Goal: Task Accomplishment & Management: Manage account settings

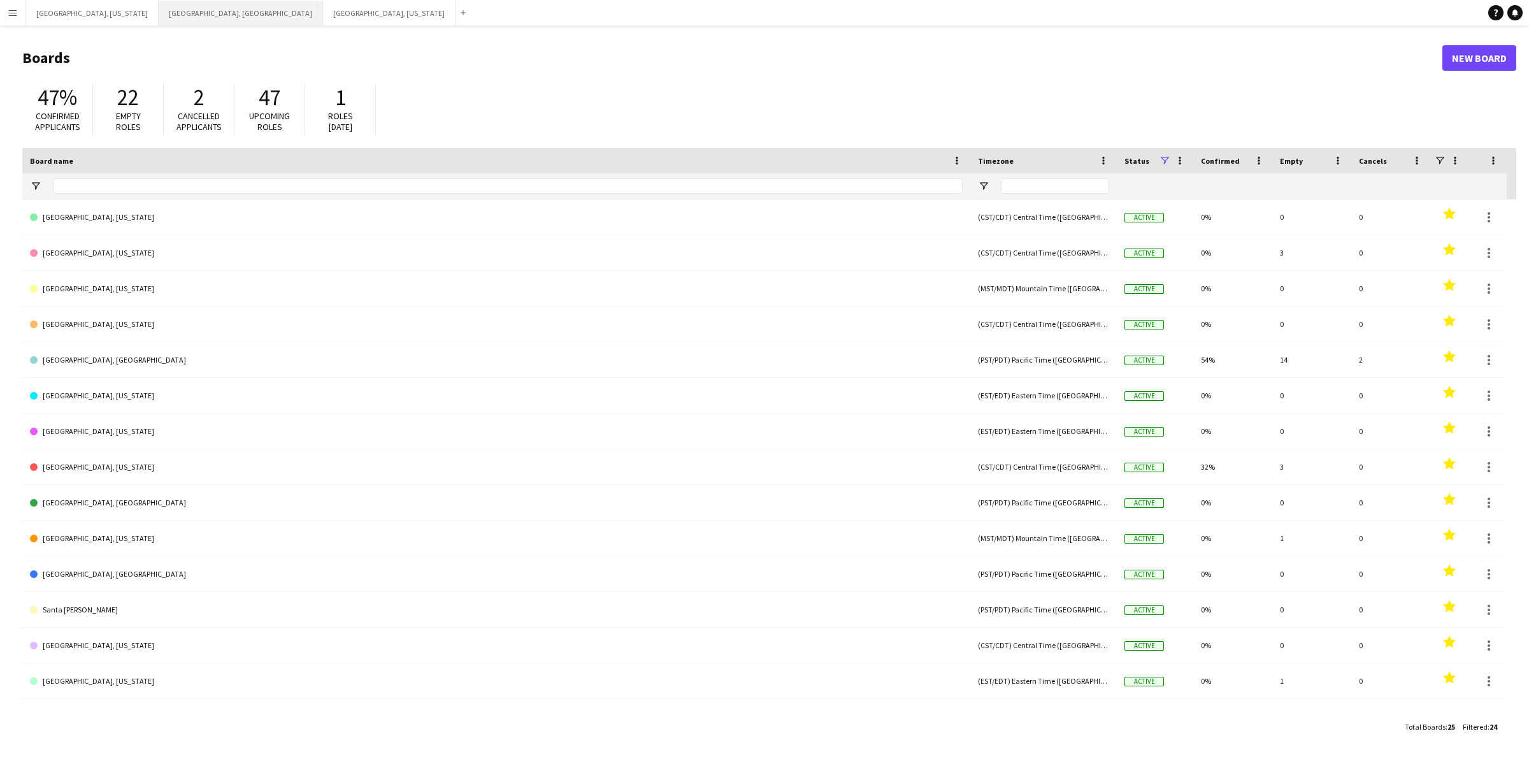
click at [159, 17] on button "[GEOGRAPHIC_DATA], [GEOGRAPHIC_DATA] Close" at bounding box center [241, 13] width 164 height 25
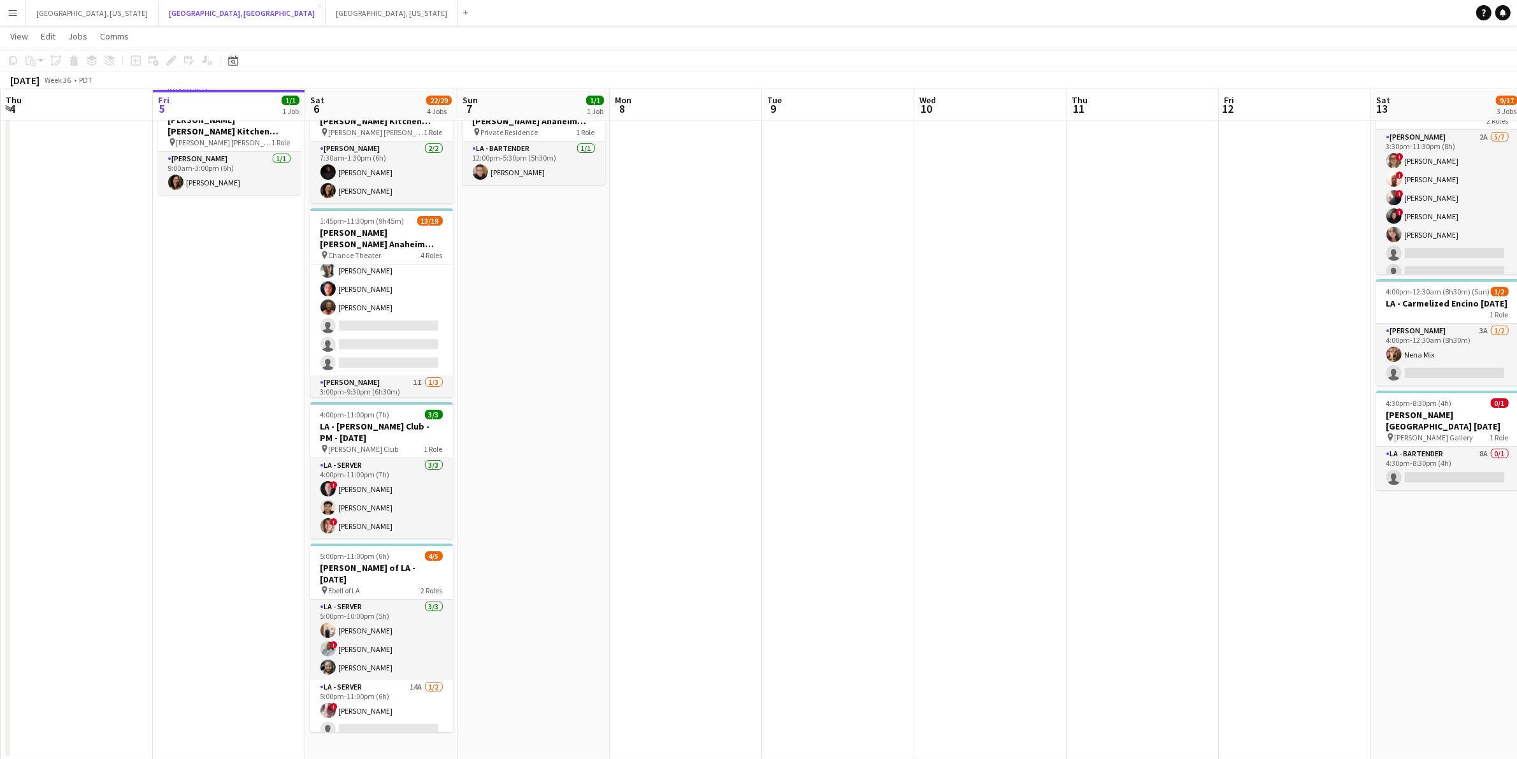
scroll to position [307, 0]
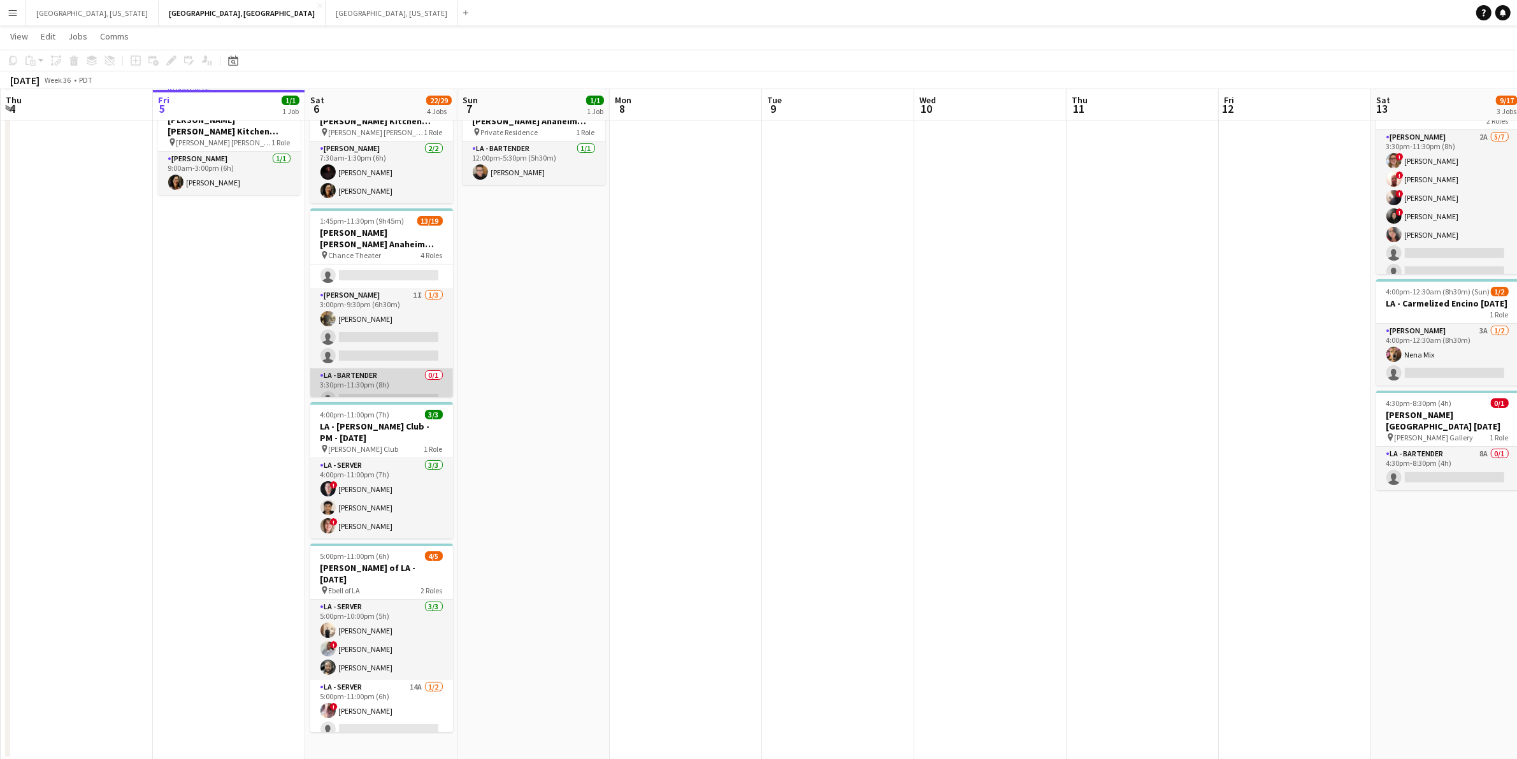
click at [407, 377] on app-card-role "LA - Bartender 0/1 3:30pm-11:30pm (8h) single-neutral-actions" at bounding box center [381, 389] width 143 height 43
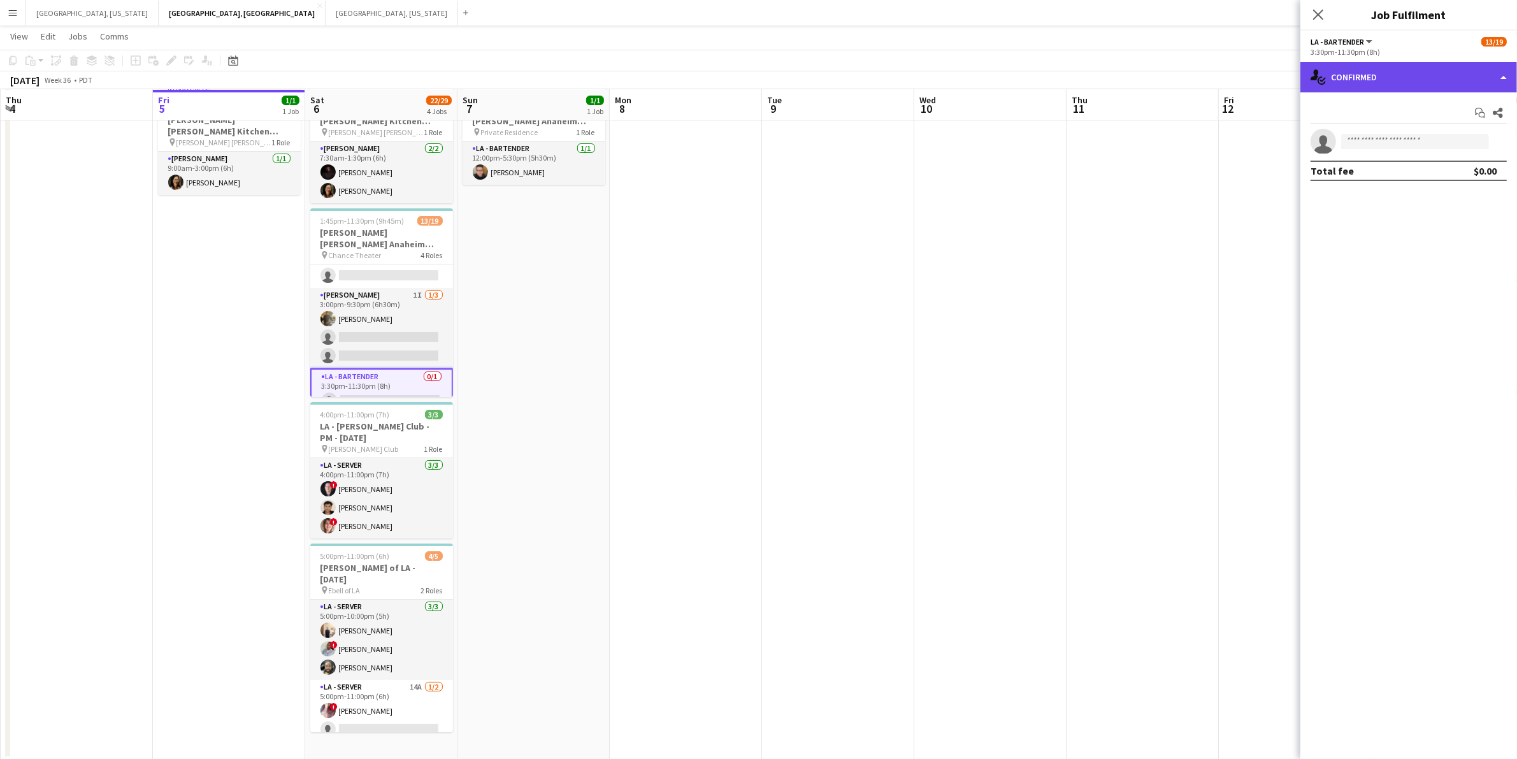
click at [1510, 82] on div "single-neutral-actions-check-2 Confirmed" at bounding box center [1409, 77] width 217 height 31
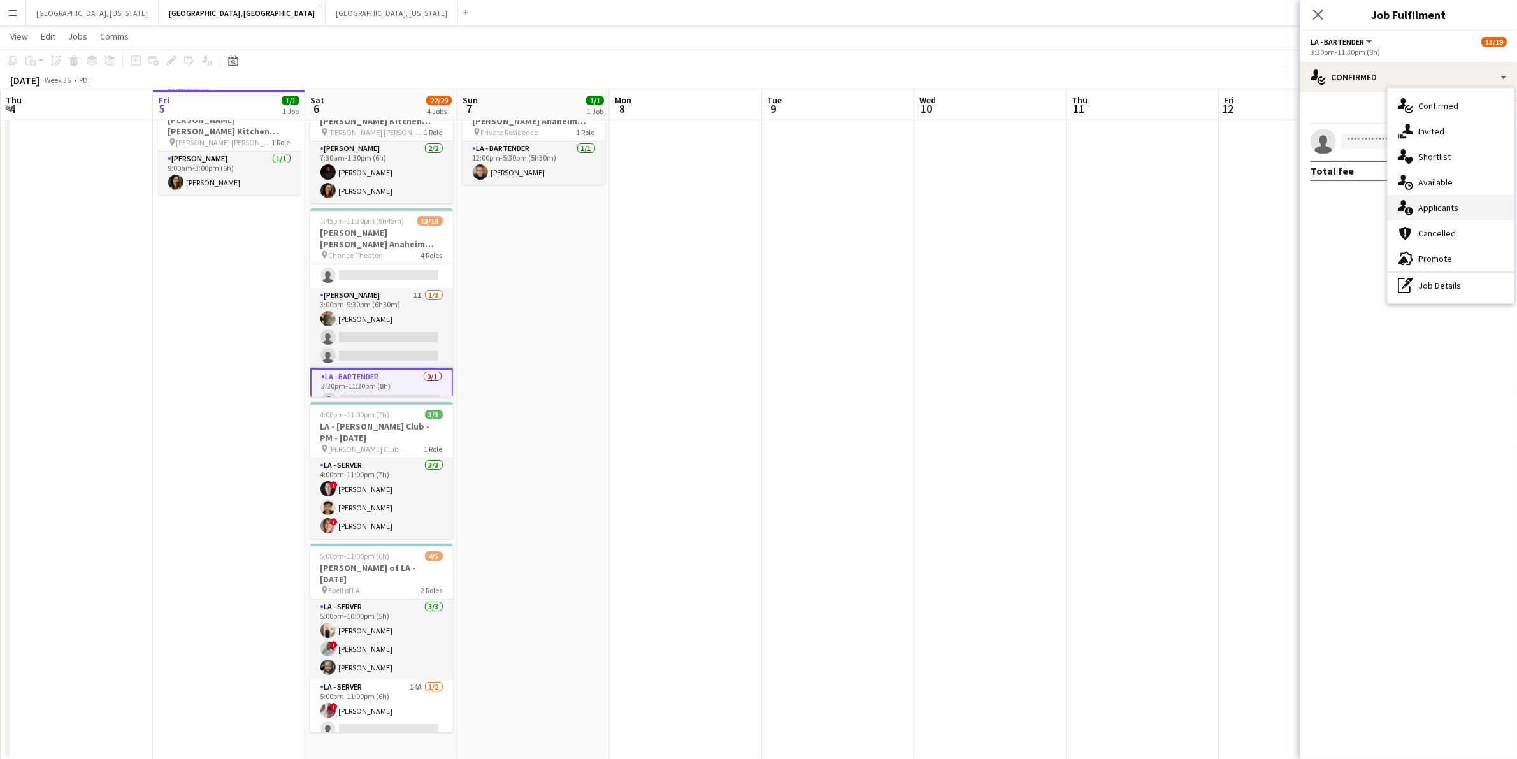
click at [1450, 202] on span "Applicants" at bounding box center [1439, 207] width 40 height 11
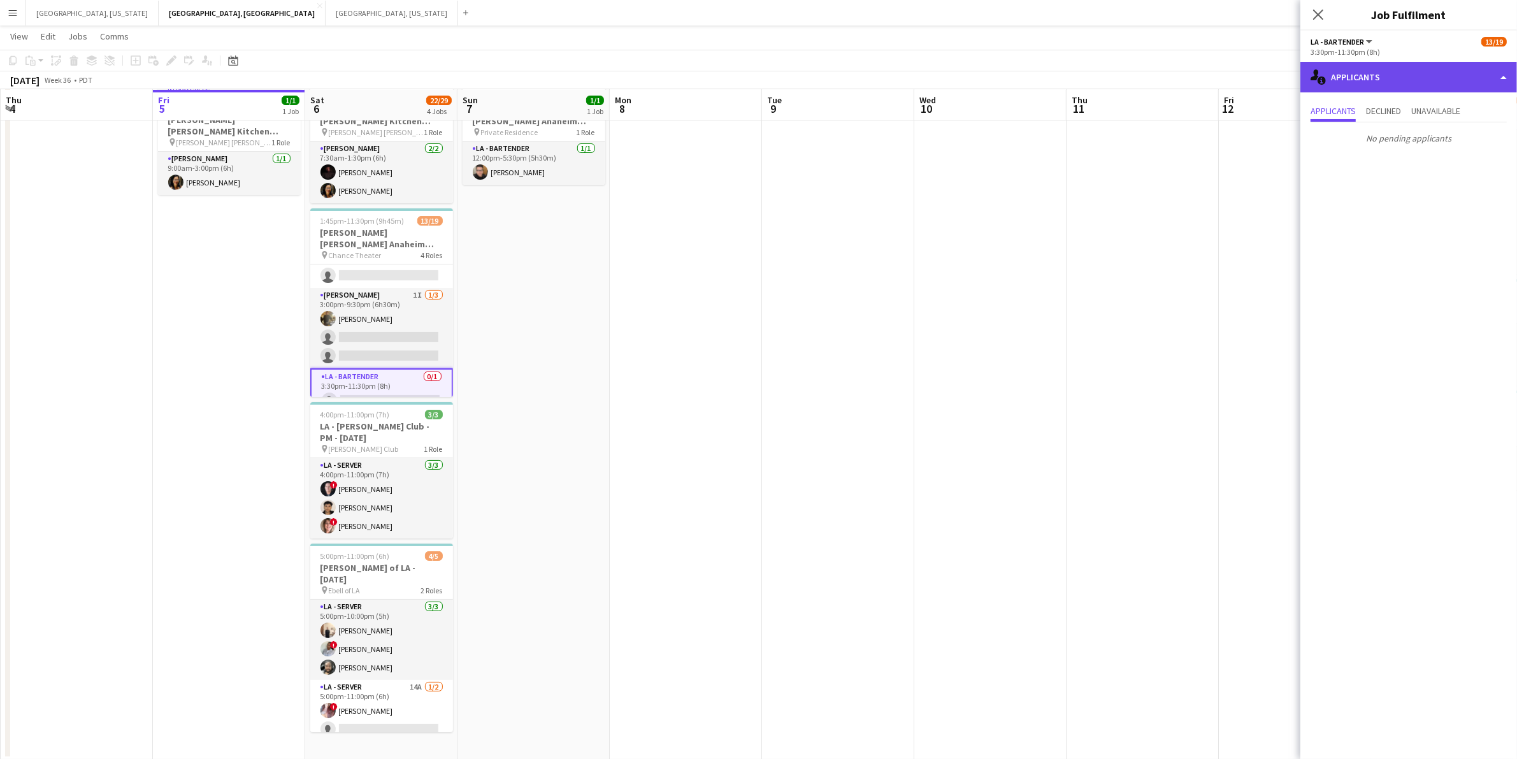
click at [1501, 81] on div "single-neutral-actions-information Applicants" at bounding box center [1409, 77] width 217 height 31
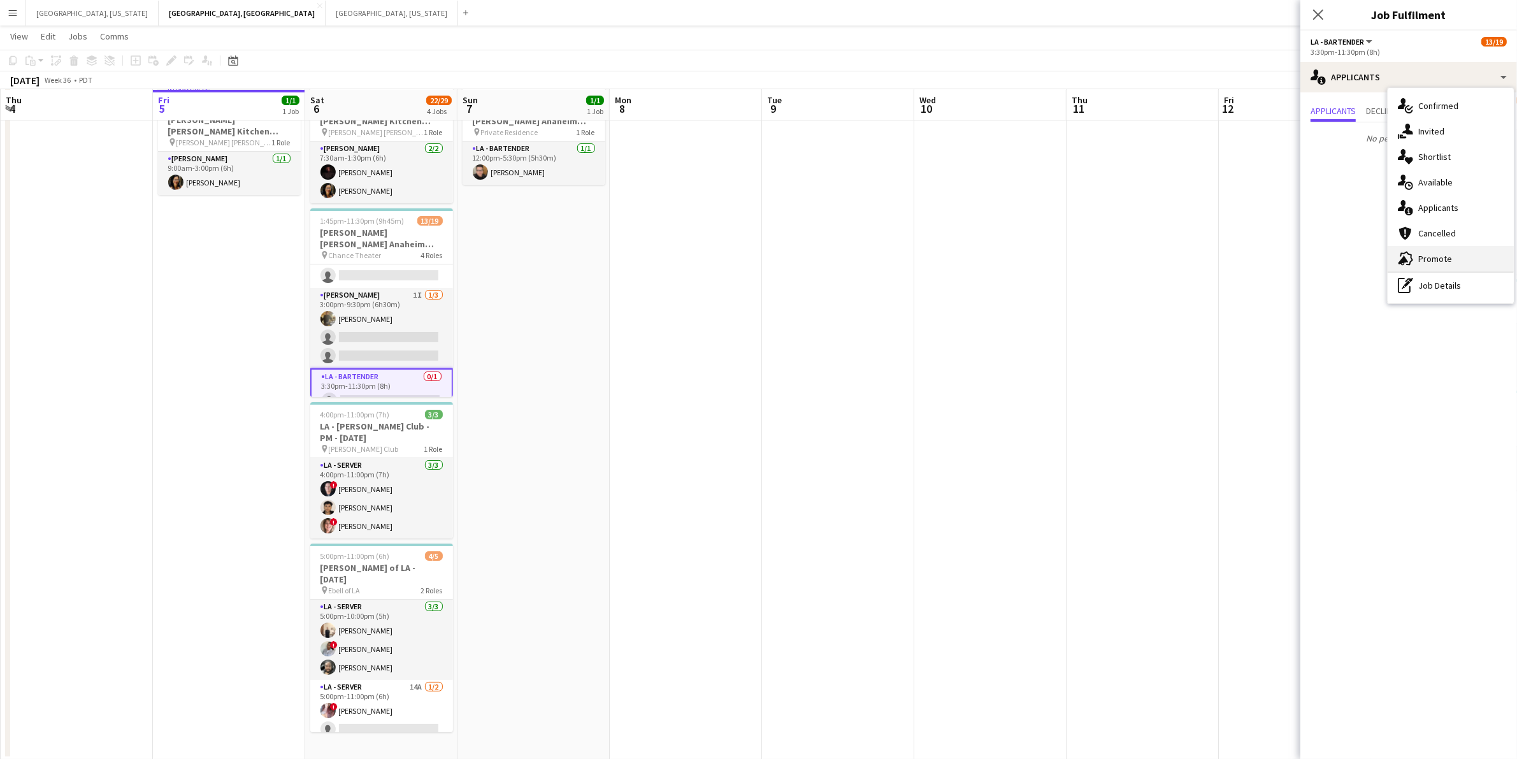
click at [1439, 258] on span "Promote" at bounding box center [1436, 258] width 34 height 11
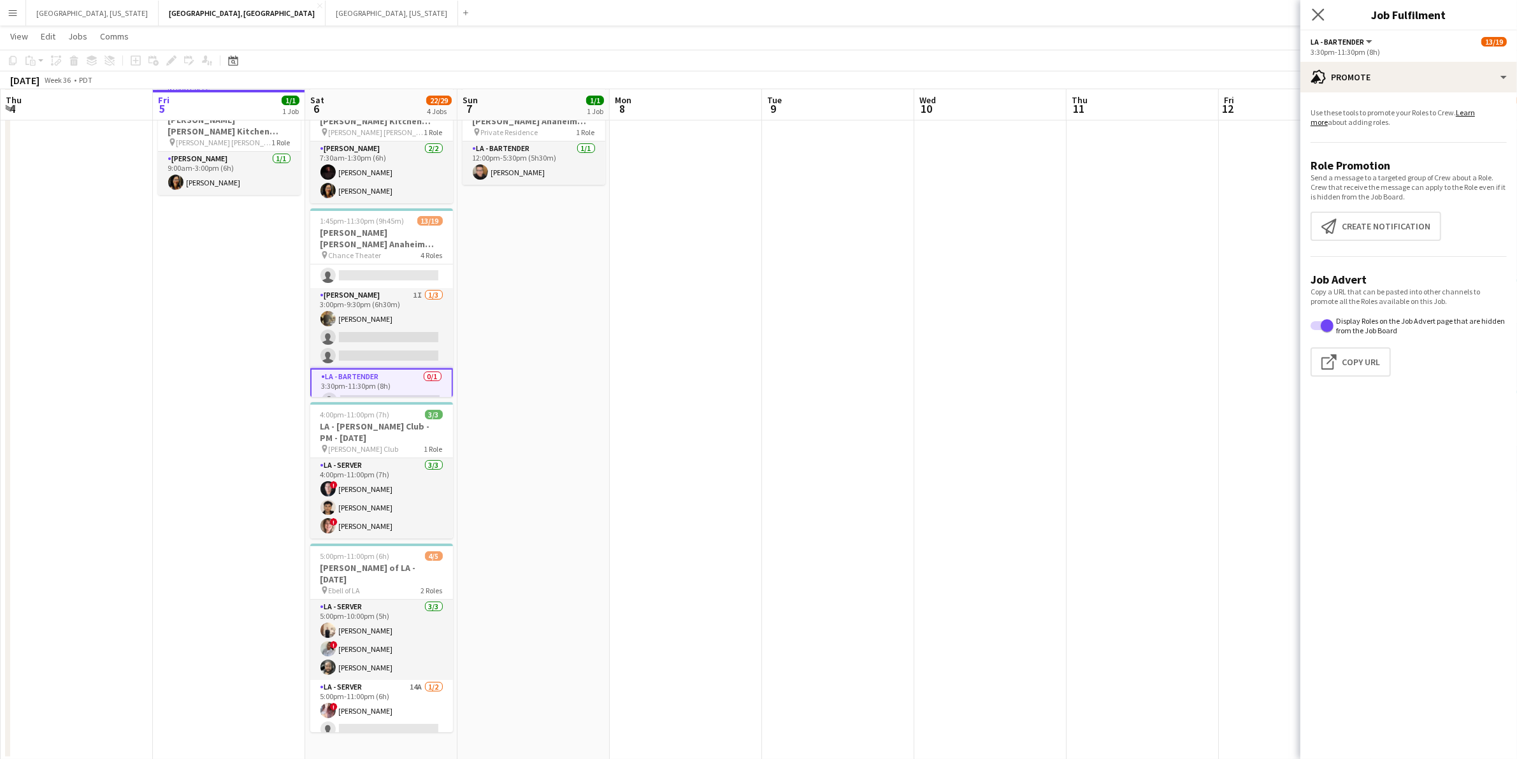
click at [1326, 17] on app-icon "Close pop-in" at bounding box center [1319, 15] width 18 height 18
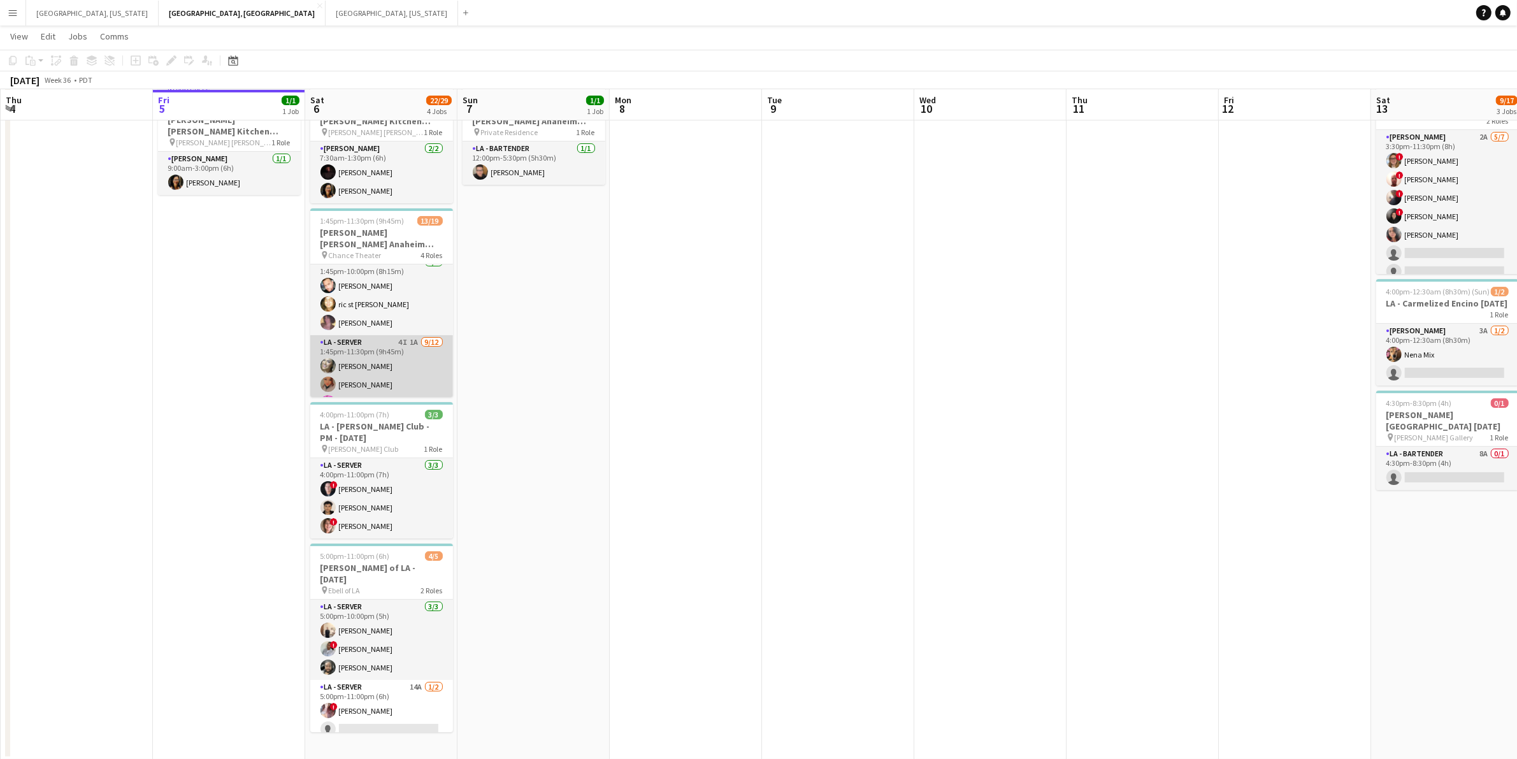
scroll to position [0, 0]
click at [405, 319] on app-card-role "LA - Server 4I 1A [DATE] 1:45pm-11:30pm (9h45m) [PERSON_NAME] [PERSON_NAME] [PE…" at bounding box center [381, 310] width 143 height 250
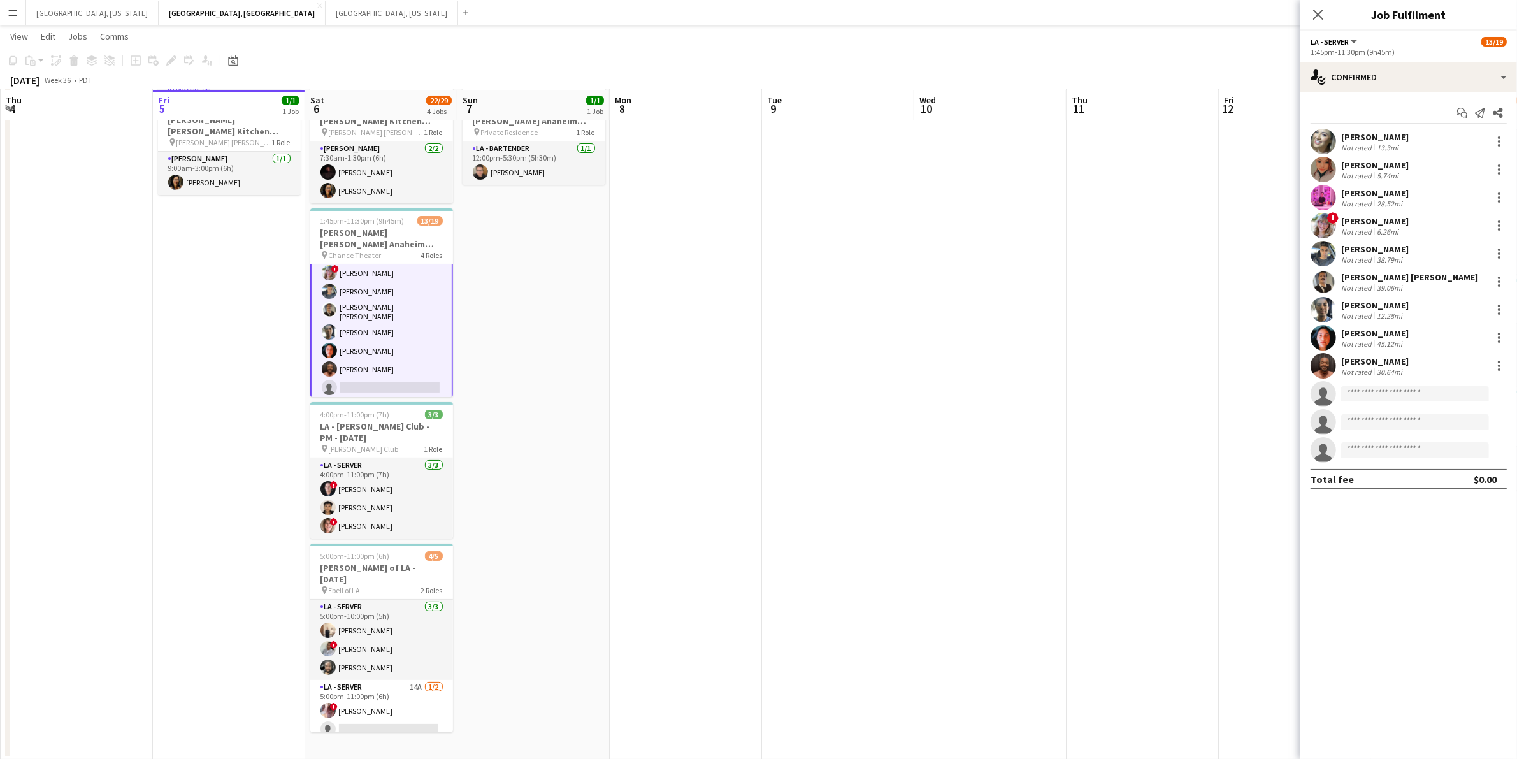
scroll to position [160, 0]
click at [1496, 73] on div "single-neutral-actions-check-2 Confirmed" at bounding box center [1409, 77] width 217 height 31
click at [1422, 202] on span "Applicants" at bounding box center [1439, 207] width 40 height 11
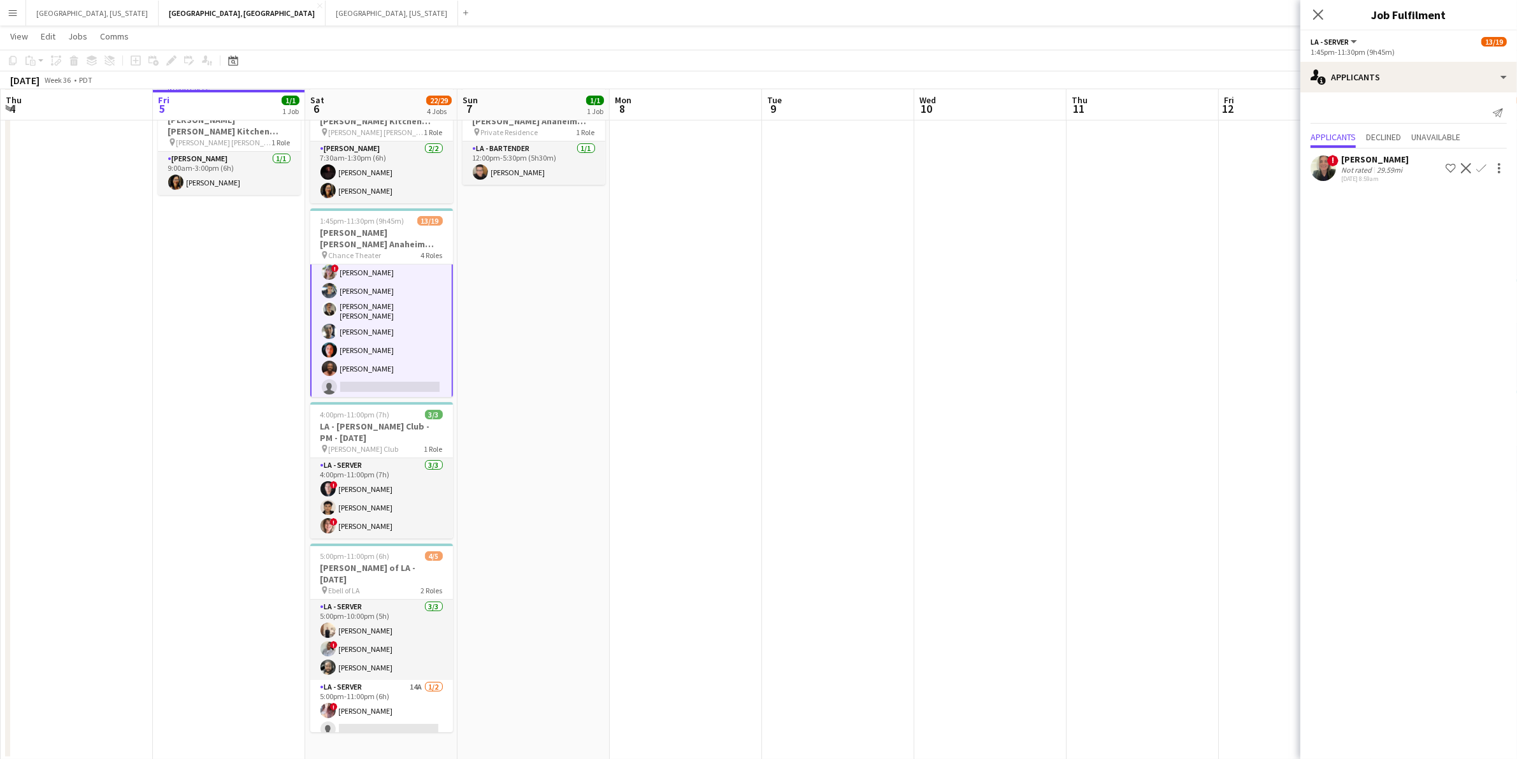
click at [1350, 170] on div "Not rated" at bounding box center [1357, 170] width 33 height 10
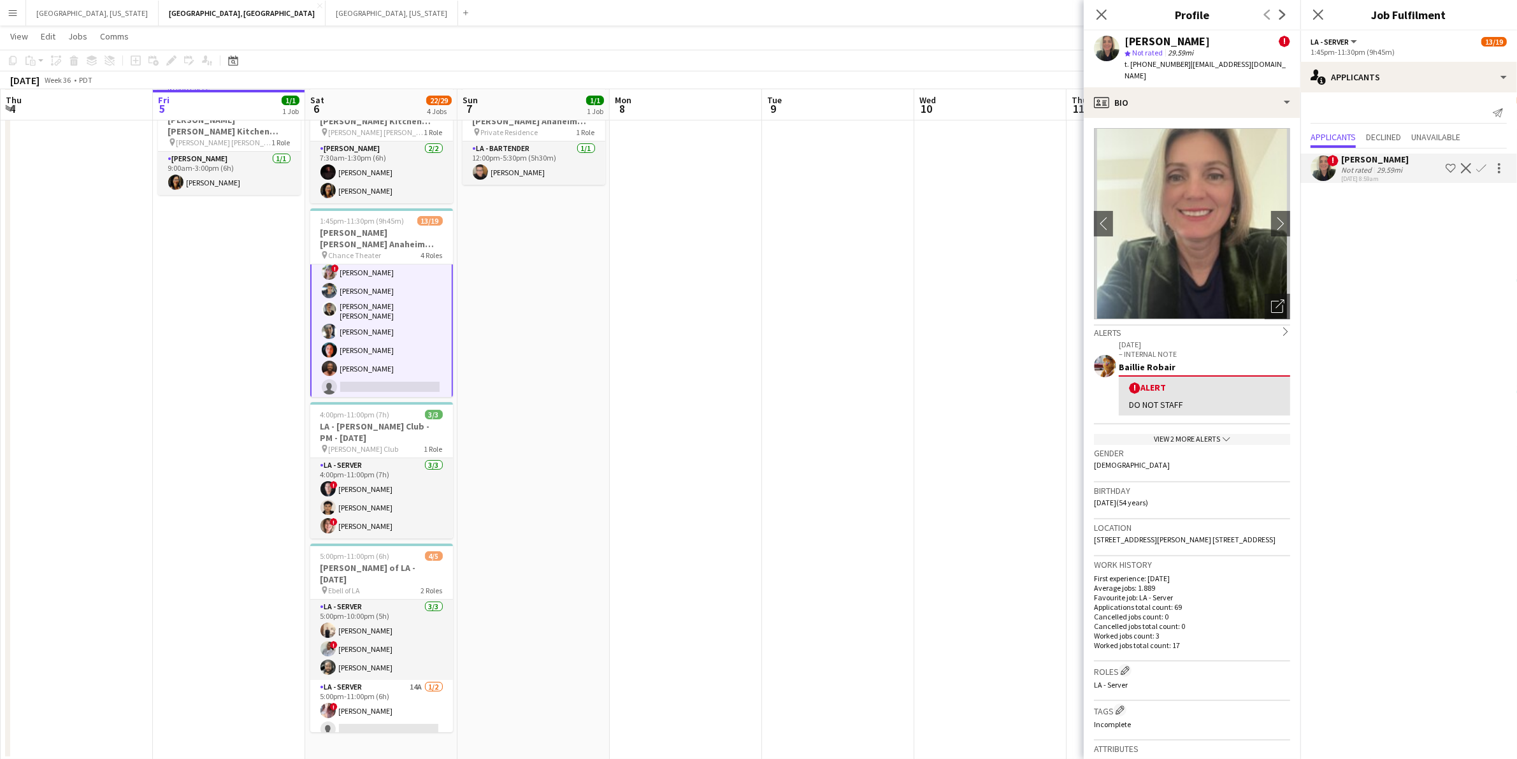
click at [1112, 14] on div "Close pop-in" at bounding box center [1102, 14] width 36 height 29
click at [1102, 14] on icon at bounding box center [1101, 14] width 12 height 12
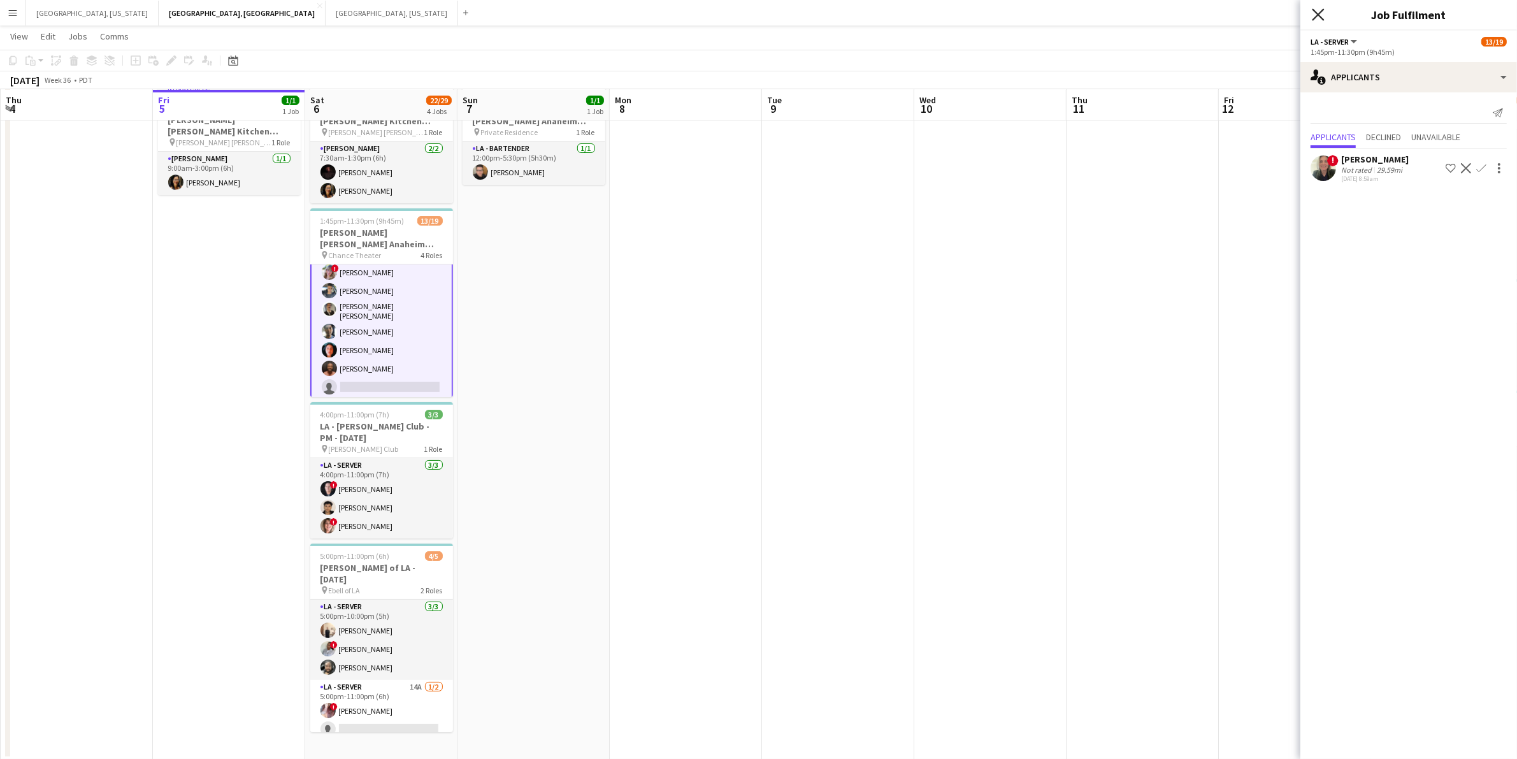
click at [1319, 13] on icon "Close pop-in" at bounding box center [1318, 14] width 12 height 12
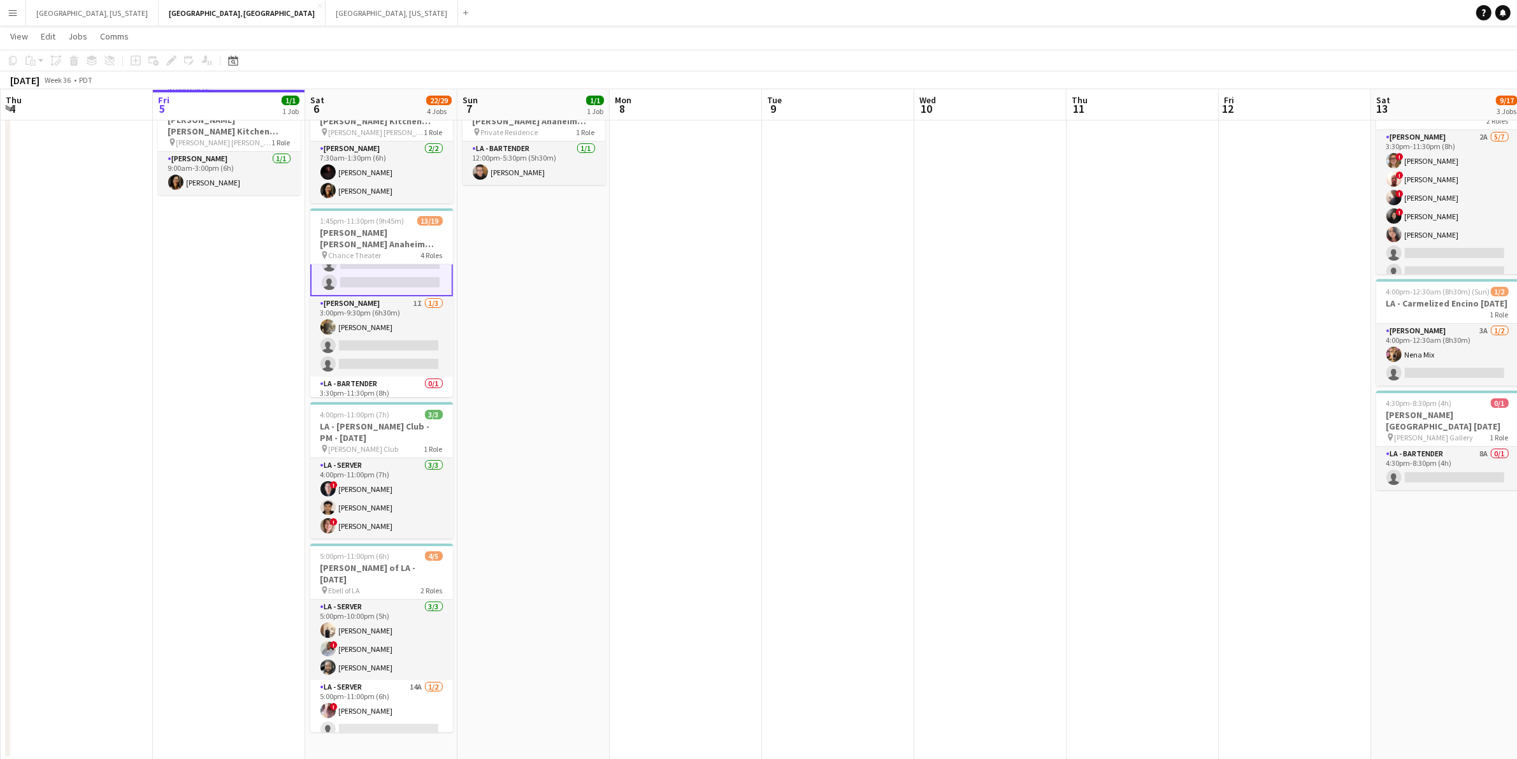
scroll to position [309, 0]
click at [405, 313] on app-card-role "[PERSON_NAME] 1I [DATE] 3:00pm-9:30pm (6h30m) [PERSON_NAME] single-neutral-acti…" at bounding box center [381, 329] width 143 height 80
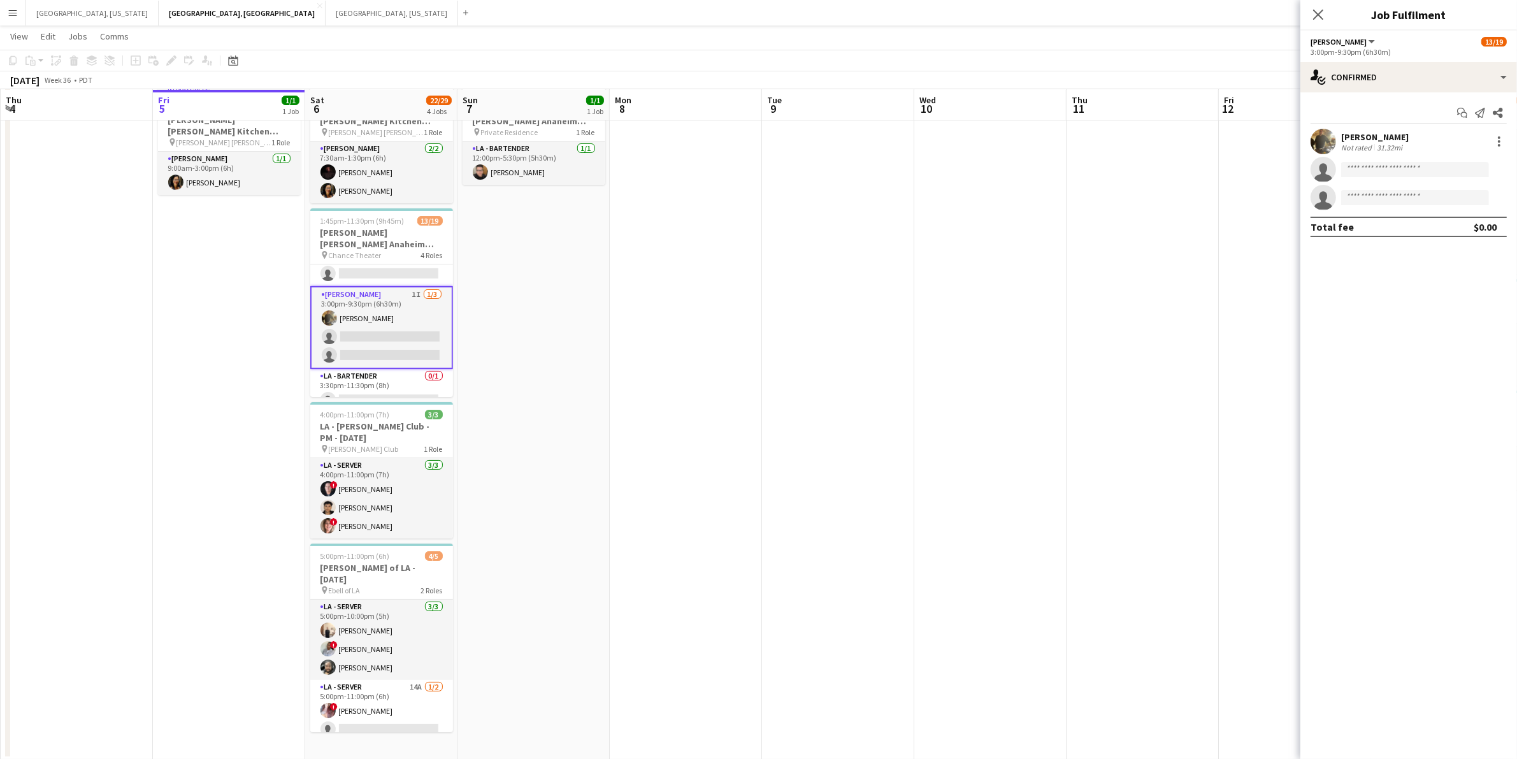
scroll to position [308, 0]
click at [1504, 84] on div "single-neutral-actions-check-2 Confirmed" at bounding box center [1409, 77] width 217 height 31
click at [1438, 204] on span "Applicants" at bounding box center [1439, 207] width 40 height 11
drag, startPoint x: 1320, startPoint y: 10, endPoint x: 1177, endPoint y: 0, distance: 143.1
click at [1319, 11] on icon "Close pop-in" at bounding box center [1318, 15] width 10 height 10
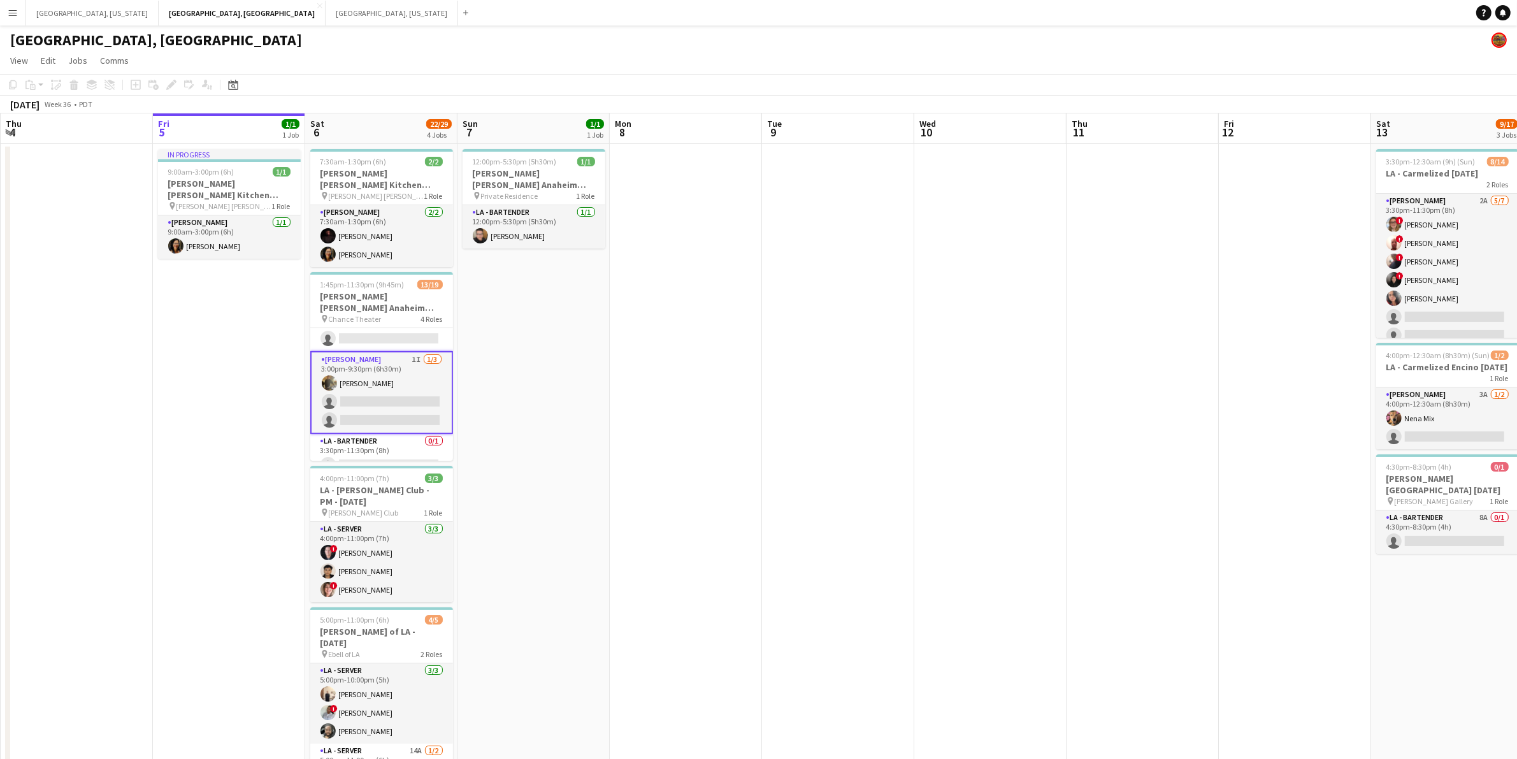
scroll to position [0, 451]
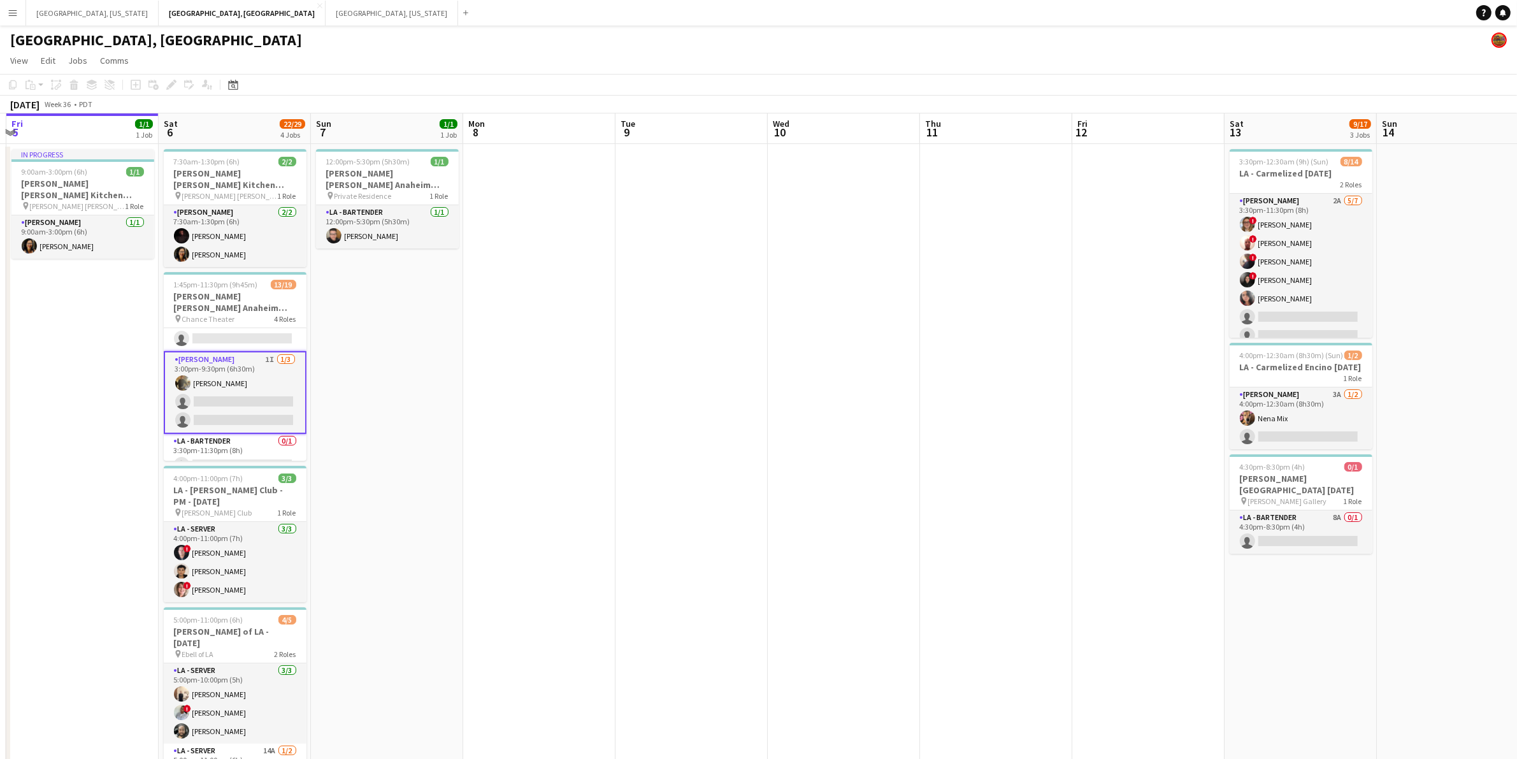
drag, startPoint x: 1239, startPoint y: 372, endPoint x: 1174, endPoint y: 374, distance: 65.0
click at [1174, 374] on app-calendar-viewport "Tue 2 Wed 3 Thu 4 Fri 5 1/1 1 Job Sat 6 22/29 4 Jobs Sun 7 1/1 1 Job Mon 8 Tue …" at bounding box center [758, 468] width 1517 height 710
